Goal: Task Accomplishment & Management: Manage account settings

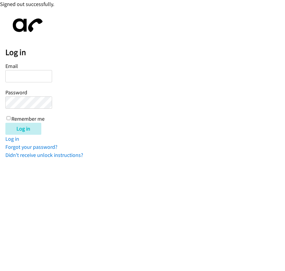
click at [121, 159] on html "Signed out successfully. Log in Email Password Remember me Log in Log in Forgot…" at bounding box center [142, 79] width 285 height 159
click at [64, 159] on html "Signed out successfully. Log in Email Password Remember me Log in Log in Forgot…" at bounding box center [142, 79] width 285 height 159
click at [33, 159] on html "Signed out successfully. Log in Email Password Remember me Log in Log in Forgot…" at bounding box center [142, 79] width 285 height 159
click at [120, 159] on html "Signed out successfully. Log in Email Password Remember me Log in Log in Forgot…" at bounding box center [142, 79] width 285 height 159
click at [70, 33] on div "Log in Email Password Remember me Log in Log in Forgot your password? Didn't re…" at bounding box center [144, 85] width 279 height 145
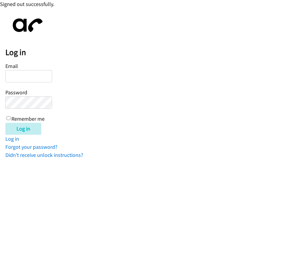
click at [28, 80] on input "Email" at bounding box center [28, 76] width 47 height 12
click at [49, 159] on html "Signed out successfully. Log in Email Password Remember me Log in Log in Forgot…" at bounding box center [142, 79] width 285 height 159
click at [26, 79] on input "Email" at bounding box center [28, 76] width 47 height 12
type input "[EMAIL_ADDRESS][DOMAIN_NAME]"
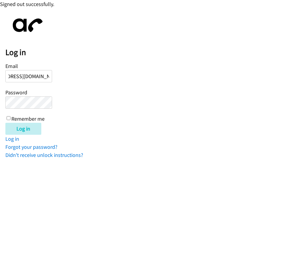
scroll to position [0, 0]
click at [5, 123] on input "Log in" at bounding box center [23, 129] width 36 height 12
